Goal: Task Accomplishment & Management: Manage account settings

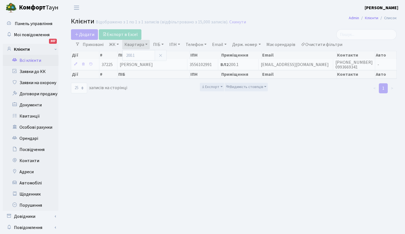
select select "25"
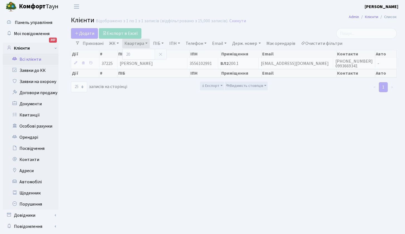
type input "2"
type input "179"
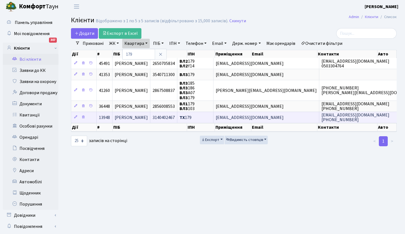
click at [139, 116] on span "[PERSON_NAME]" at bounding box center [131, 117] width 33 height 6
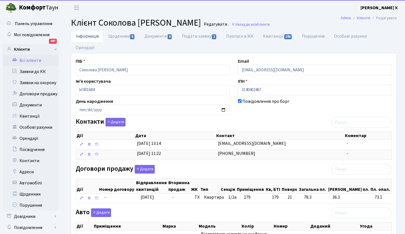
select select "25"
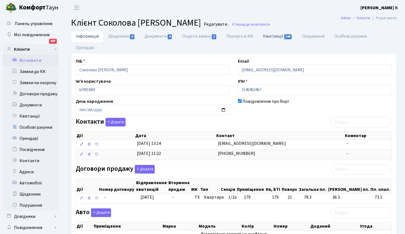
click at [270, 35] on link "Квитанції 146" at bounding box center [277, 35] width 39 height 11
select select "25"
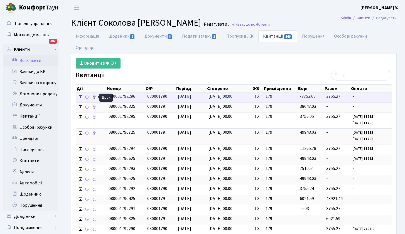
click at [95, 97] on icon at bounding box center [94, 97] width 4 height 4
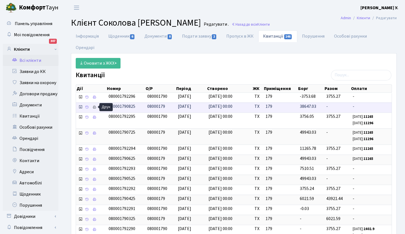
click at [95, 107] on icon at bounding box center [94, 107] width 4 height 4
